Goal: Information Seeking & Learning: Learn about a topic

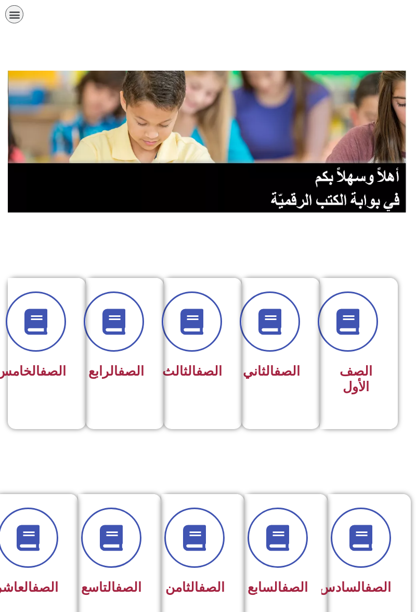
scroll to position [0, -5]
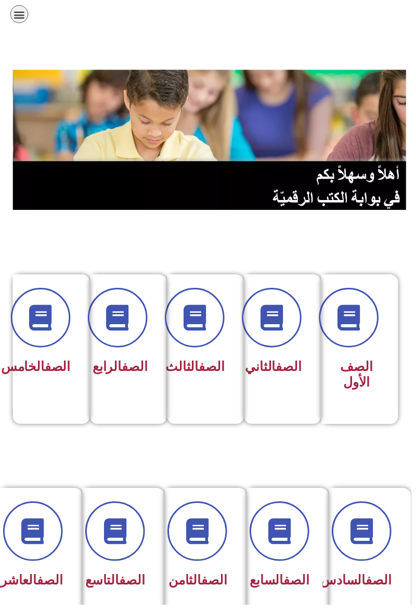
click at [133, 346] on span at bounding box center [119, 321] width 60 height 60
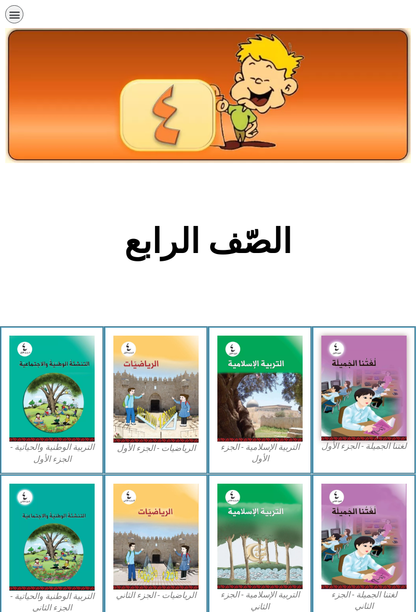
click at [59, 397] on img at bounding box center [51, 389] width 85 height 106
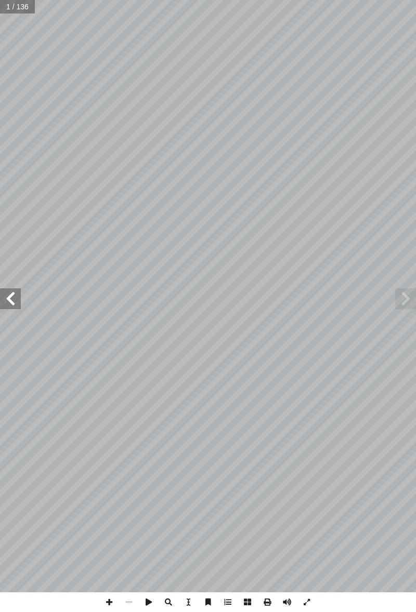
click at [14, 299] on span at bounding box center [10, 298] width 21 height 21
click at [9, 302] on span at bounding box center [10, 298] width 21 height 21
click at [8, 300] on span at bounding box center [10, 298] width 21 height 21
click at [4, 302] on span at bounding box center [10, 298] width 21 height 21
click at [11, 293] on span at bounding box center [10, 298] width 21 height 21
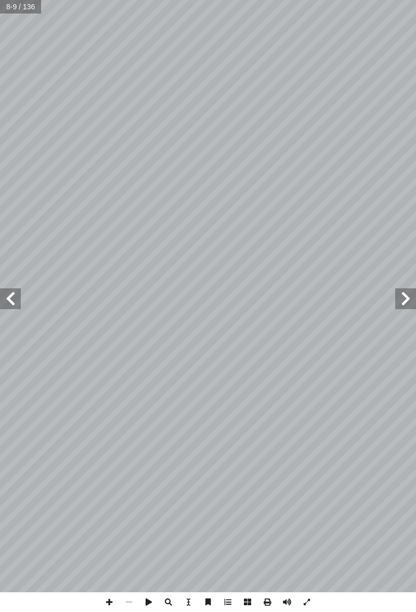
click at [14, 292] on span at bounding box center [10, 298] width 21 height 21
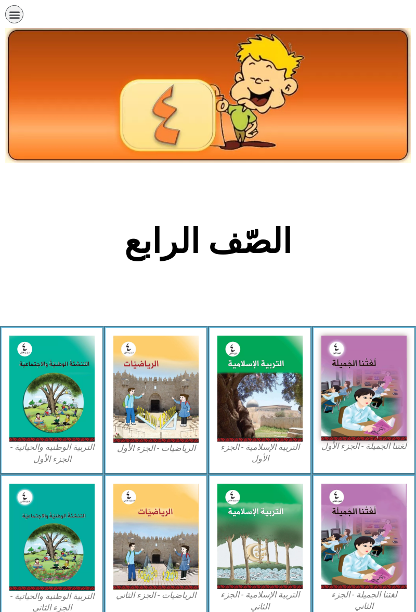
click at [51, 382] on img at bounding box center [51, 389] width 85 height 106
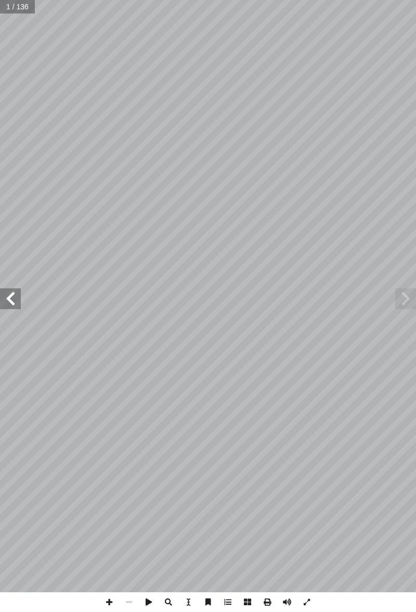
click at [13, 296] on span at bounding box center [10, 298] width 21 height 21
click at [14, 305] on span at bounding box center [10, 298] width 21 height 21
click at [12, 301] on span at bounding box center [10, 298] width 21 height 21
click at [12, 293] on span at bounding box center [10, 298] width 21 height 21
click at [18, 289] on span at bounding box center [10, 298] width 21 height 21
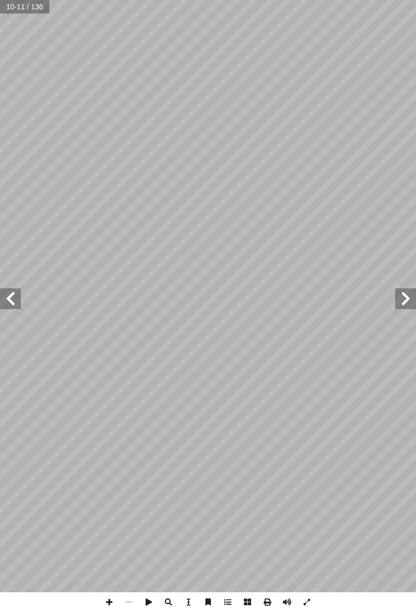
click at [15, 291] on span at bounding box center [10, 298] width 21 height 21
click at [10, 297] on span at bounding box center [10, 298] width 21 height 21
click at [8, 301] on span at bounding box center [10, 298] width 21 height 21
click at [7, 297] on span at bounding box center [10, 298] width 21 height 21
click at [14, 295] on span at bounding box center [10, 298] width 21 height 21
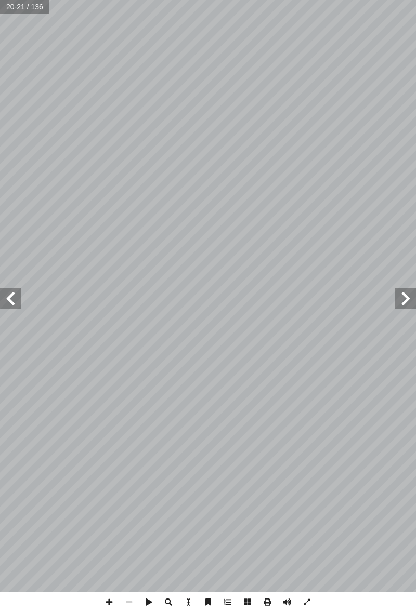
click at [13, 296] on span at bounding box center [10, 298] width 21 height 21
click at [11, 293] on span at bounding box center [10, 298] width 21 height 21
click at [14, 292] on span at bounding box center [10, 298] width 21 height 21
click at [10, 295] on span at bounding box center [10, 298] width 21 height 21
click at [10, 296] on span at bounding box center [10, 298] width 21 height 21
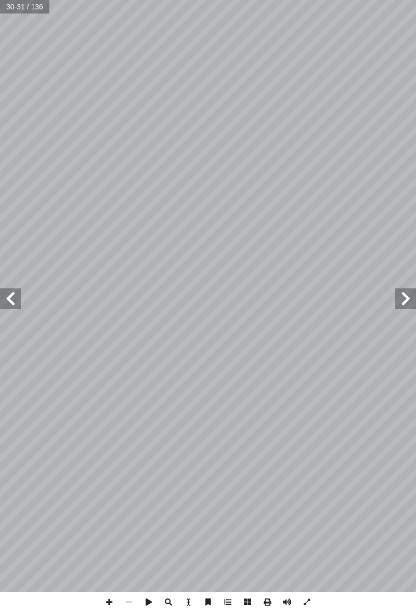
click at [13, 292] on span at bounding box center [10, 298] width 21 height 21
click at [12, 300] on span at bounding box center [10, 298] width 21 height 21
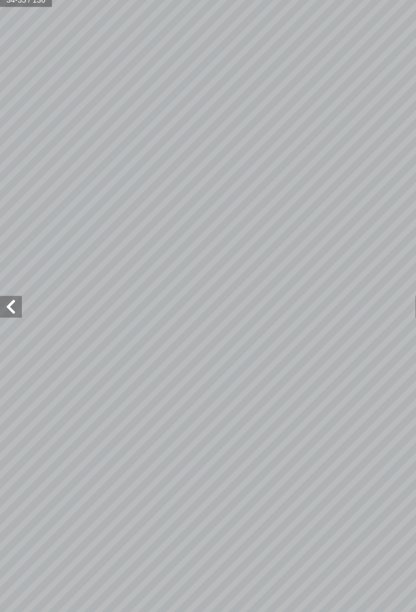
click at [15, 299] on span at bounding box center [10, 298] width 21 height 21
click at [14, 299] on span at bounding box center [10, 298] width 21 height 21
click at [15, 302] on span at bounding box center [10, 298] width 21 height 21
click at [410, 297] on span at bounding box center [405, 298] width 21 height 21
click at [409, 293] on span at bounding box center [405, 298] width 21 height 21
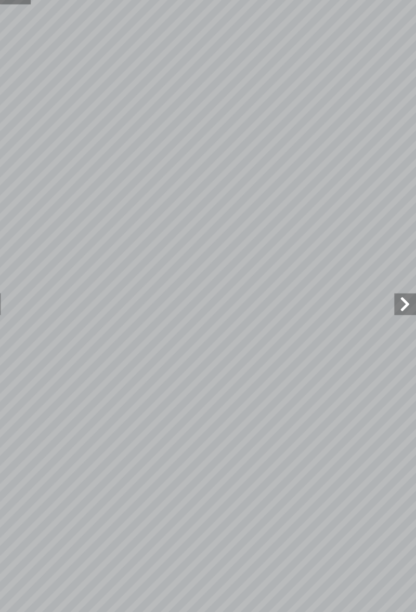
click at [409, 297] on span at bounding box center [405, 298] width 21 height 21
click at [19, 300] on span at bounding box center [10, 298] width 21 height 21
